Goal: Task Accomplishment & Management: Use online tool/utility

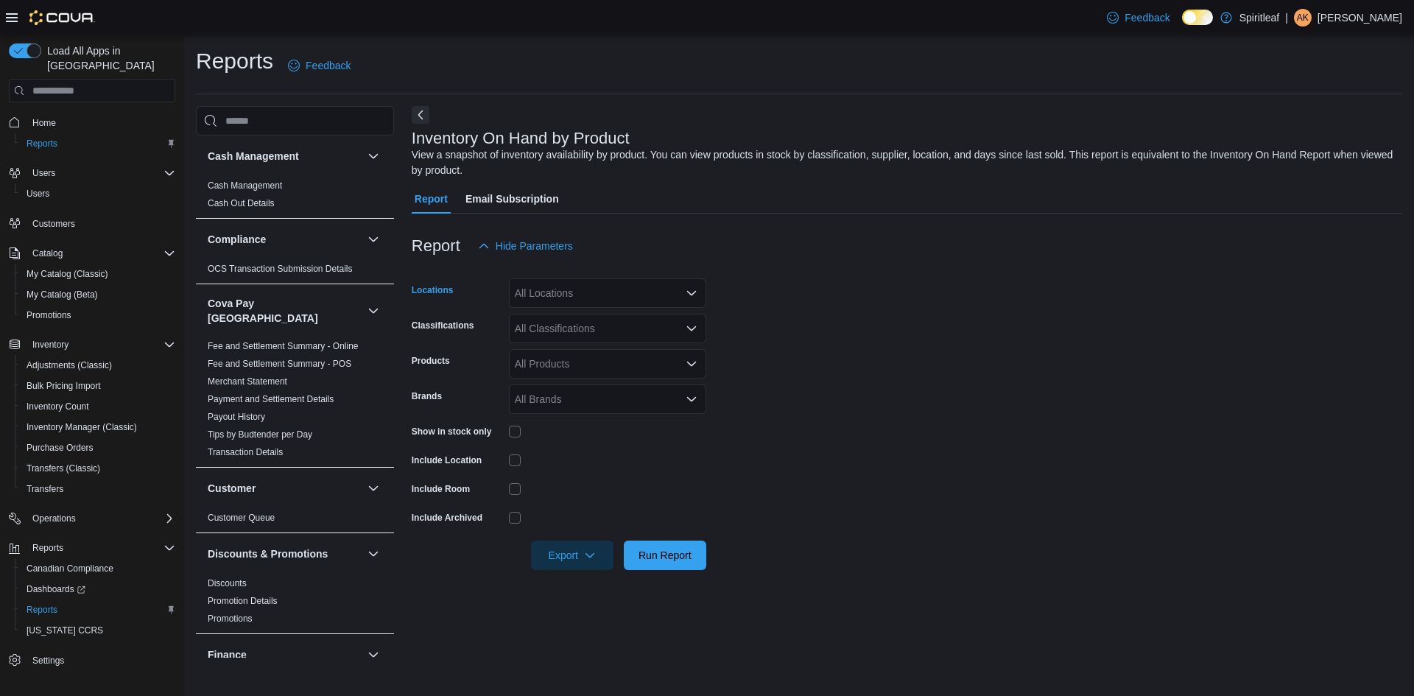
click at [586, 281] on div "All Locations" at bounding box center [607, 292] width 197 height 29
type input "***"
click at [596, 324] on span "402 - [GEOGRAPHIC_DATA] ([GEOGRAPHIC_DATA])" at bounding box center [688, 318] width 250 height 15
click at [878, 322] on form "Locations 402 - [GEOGRAPHIC_DATA] ([GEOGRAPHIC_DATA]) Classifications All Class…" at bounding box center [907, 415] width 991 height 309
click at [653, 325] on div "All Classifications" at bounding box center [607, 328] width 197 height 29
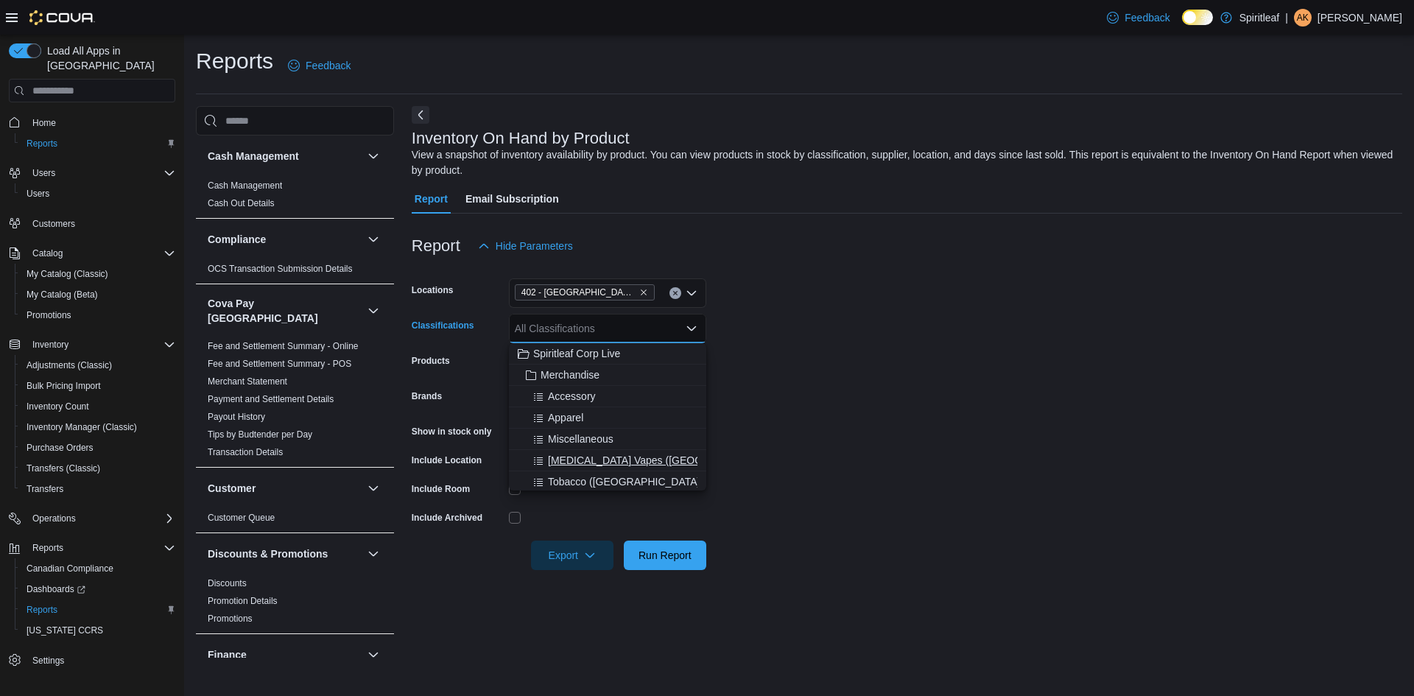
click at [582, 457] on span "[MEDICAL_DATA] Vapes ([GEOGRAPHIC_DATA])" at bounding box center [664, 460] width 232 height 15
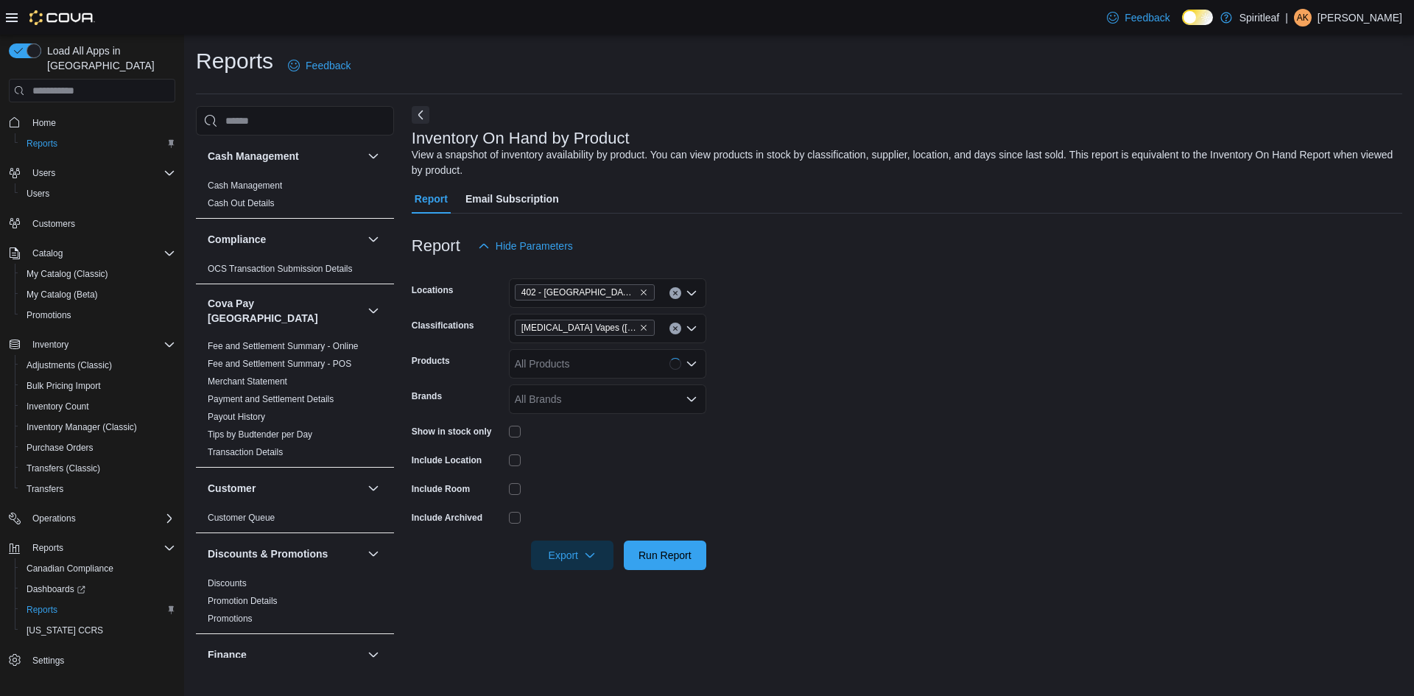
click at [784, 425] on form "Locations 402 - [GEOGRAPHIC_DATA] ([GEOGRAPHIC_DATA]) Classifications [MEDICAL_…" at bounding box center [907, 415] width 991 height 309
click at [507, 459] on div "Include Location" at bounding box center [559, 460] width 295 height 23
click at [664, 558] on span "Run Report" at bounding box center [665, 554] width 53 height 15
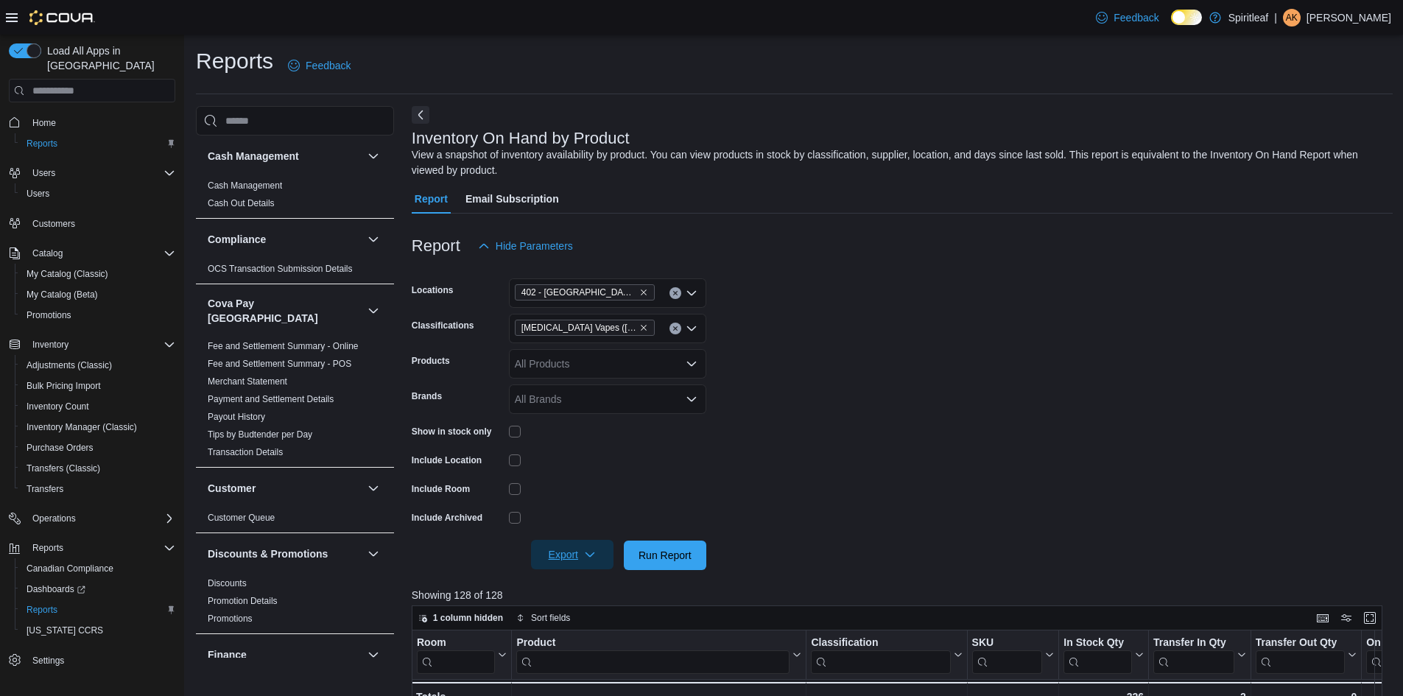
click at [563, 559] on span "Export" at bounding box center [572, 554] width 65 height 29
click at [575, 581] on span "Export to Excel" at bounding box center [574, 585] width 66 height 12
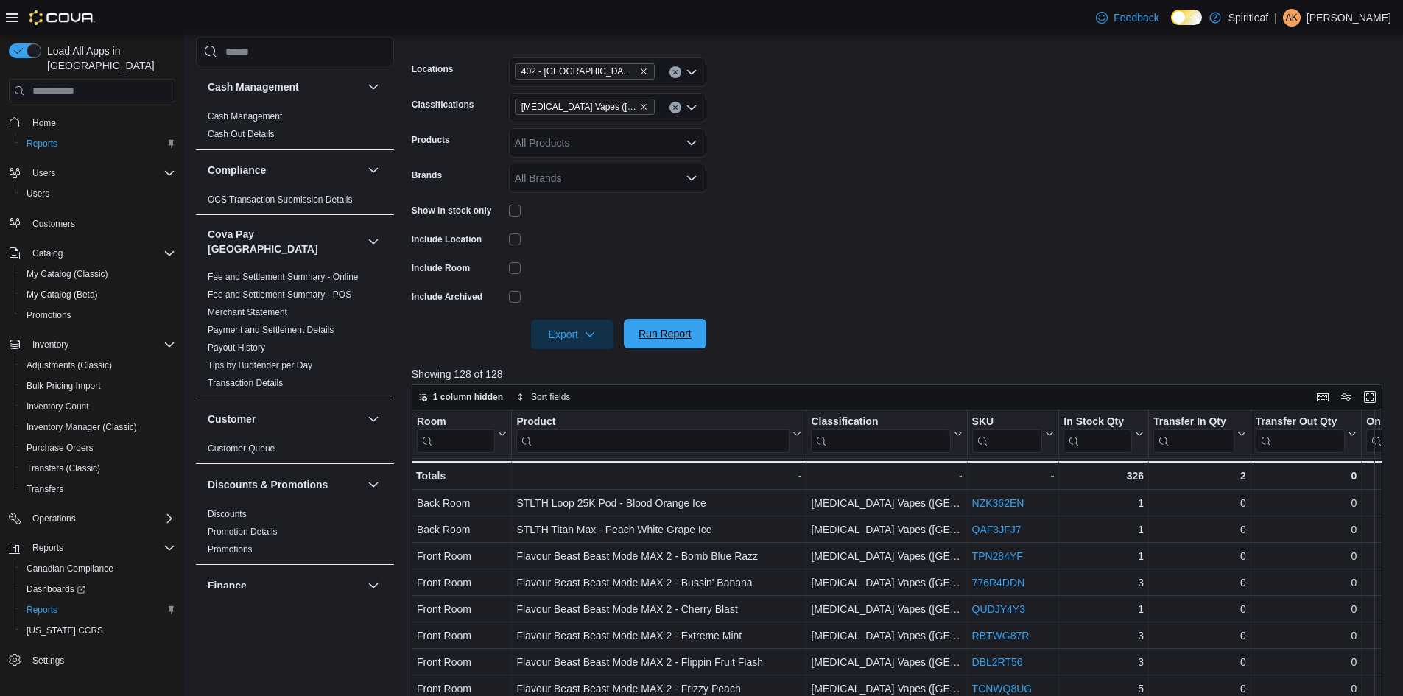
click at [664, 326] on span "Run Report" at bounding box center [665, 333] width 65 height 29
click at [561, 336] on span "Export" at bounding box center [572, 333] width 65 height 29
click at [594, 368] on span "Export to Excel" at bounding box center [574, 364] width 66 height 12
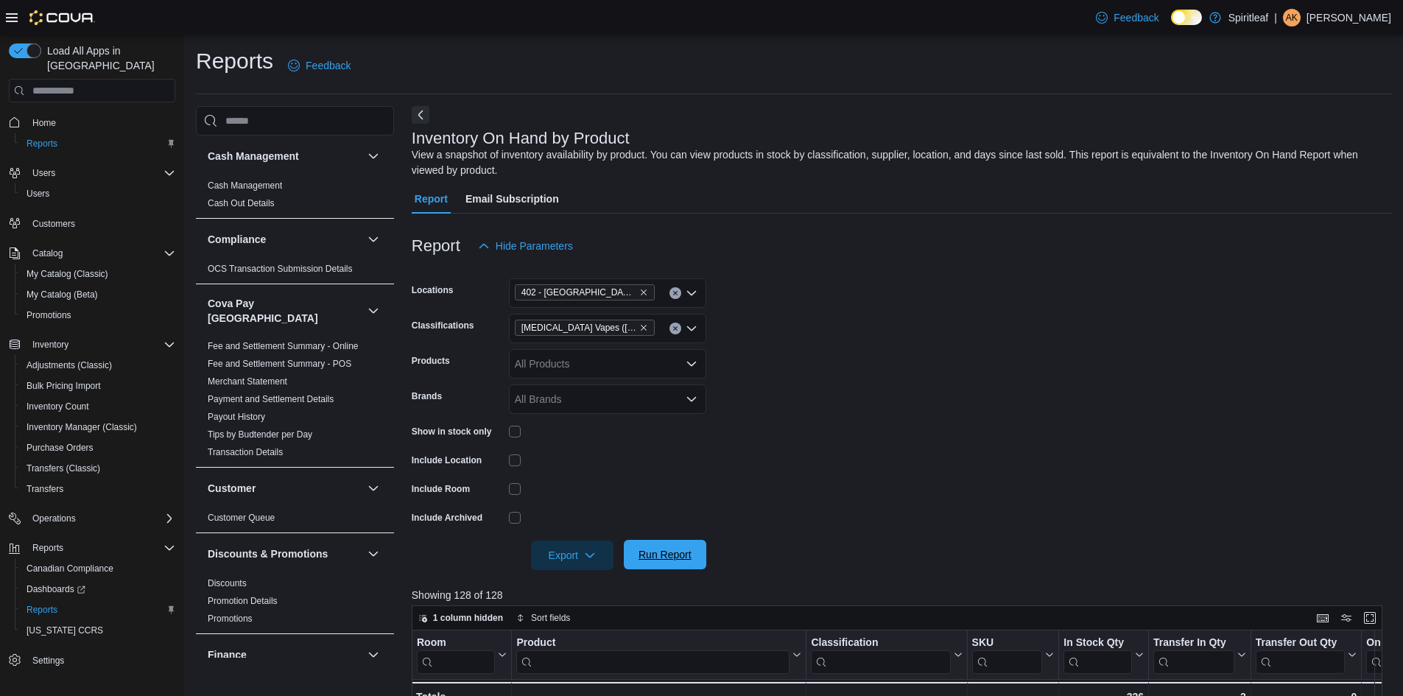
click at [676, 555] on span "Run Report" at bounding box center [665, 554] width 53 height 15
click at [569, 555] on span "Export" at bounding box center [572, 554] width 65 height 29
click at [586, 585] on span "Export to Excel" at bounding box center [574, 585] width 66 height 12
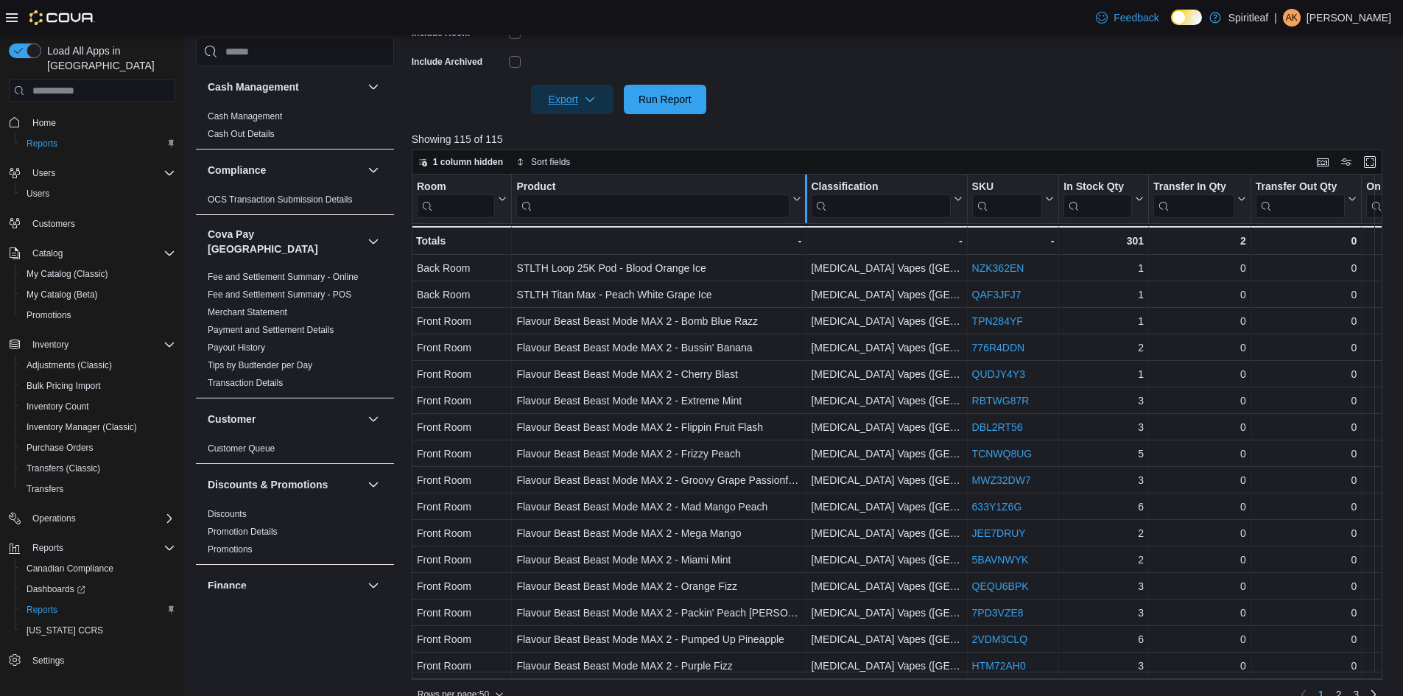
scroll to position [478, 0]
